Goal: Information Seeking & Learning: Learn about a topic

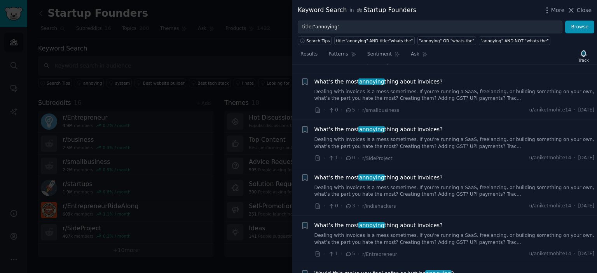
scroll to position [1956, 0]
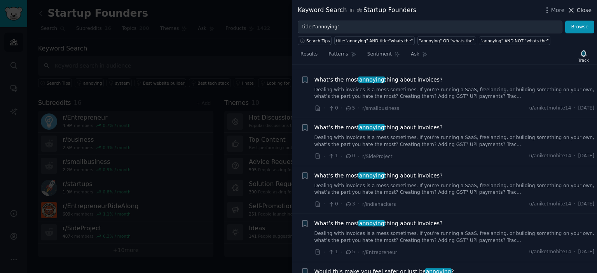
click at [571, 11] on icon at bounding box center [571, 10] width 4 height 4
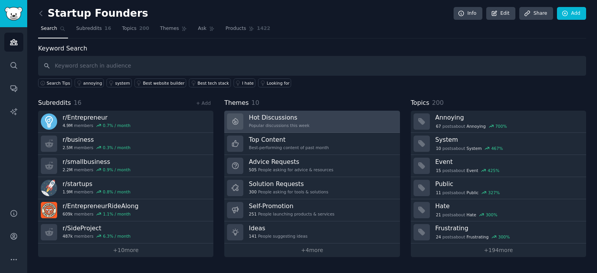
click at [319, 122] on link "Hot Discussions Popular discussions this week" at bounding box center [311, 122] width 175 height 22
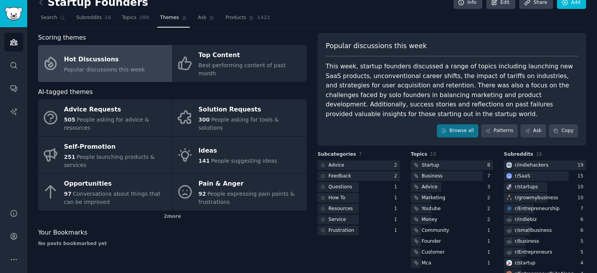
scroll to position [11, 0]
click at [485, 130] on link "Patterns" at bounding box center [499, 130] width 37 height 13
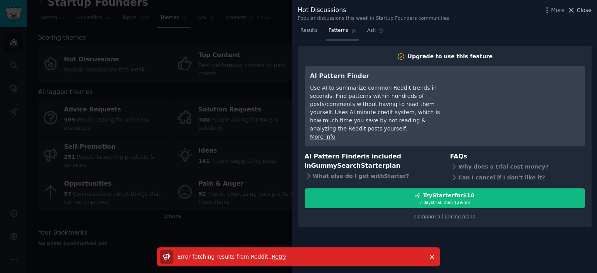
click at [582, 9] on span "Close" at bounding box center [584, 10] width 15 height 8
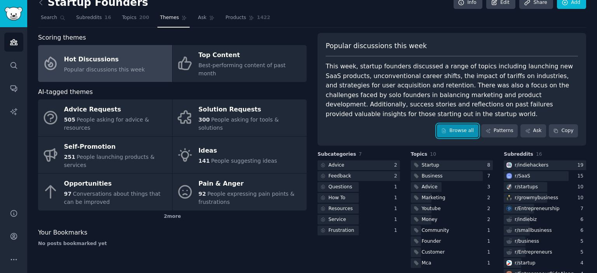
click at [457, 133] on link "Browse all" at bounding box center [458, 130] width 42 height 13
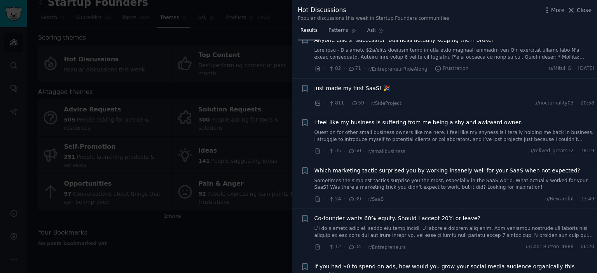
scroll to position [209, 0]
click at [420, 178] on link "Sometimes the simplest tactics surprise you the most, especially in the SaaS wo…" at bounding box center [454, 183] width 280 height 14
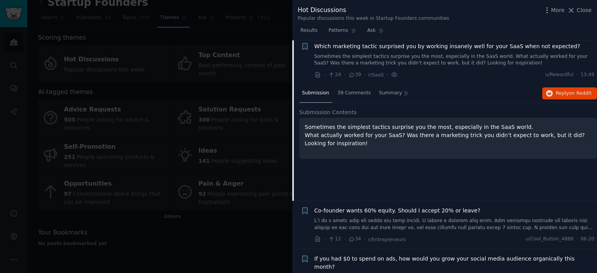
scroll to position [333, 0]
click at [340, 84] on div "39 Comments" at bounding box center [354, 93] width 39 height 19
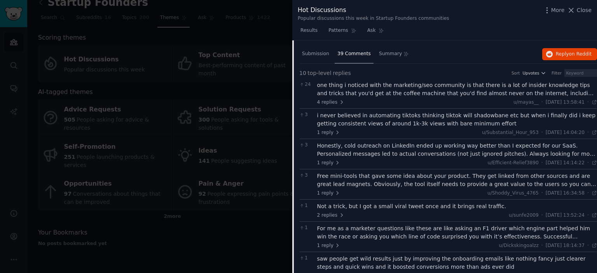
scroll to position [398, 0]
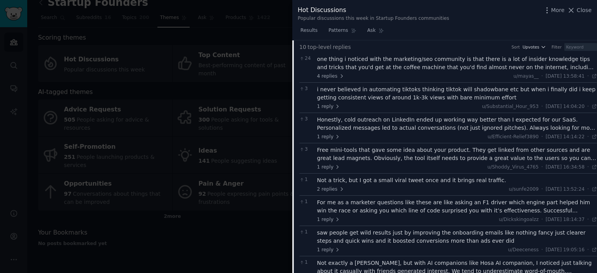
click at [364, 191] on div "2 replies u/sunfe2009 · [DATE] 13:52:24 13:52 ·" at bounding box center [457, 189] width 280 height 7
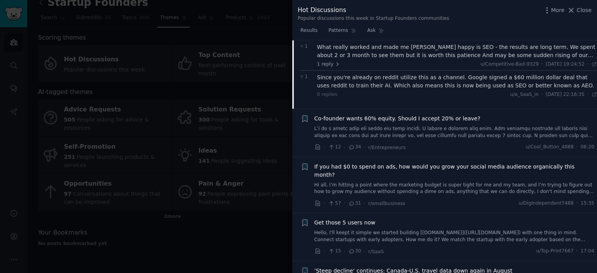
scroll to position [645, 0]
click at [424, 181] on link "Hi all, I’m hitting a point where the marketing budget is super tight for me an…" at bounding box center [454, 188] width 280 height 14
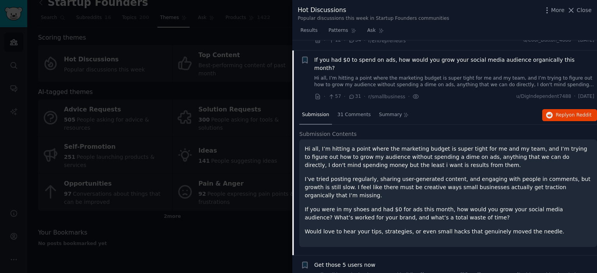
scroll to position [411, 0]
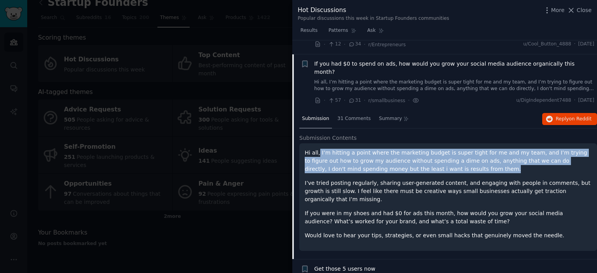
drag, startPoint x: 319, startPoint y: 145, endPoint x: 421, endPoint y: 161, distance: 103.8
click at [421, 161] on p "Hi all, I’m hitting a point where the marketing budget is super tight for me an…" at bounding box center [448, 161] width 287 height 24
